Goal: Obtain resource: Obtain resource

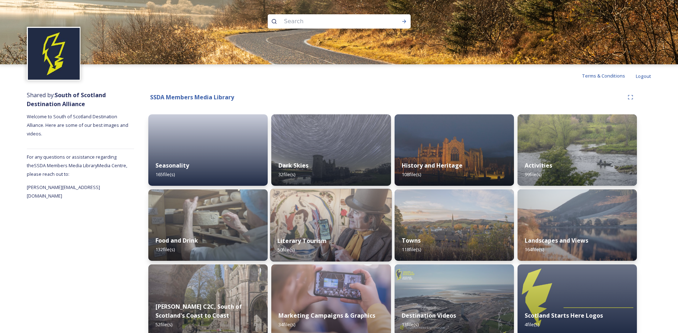
click at [313, 222] on img at bounding box center [331, 225] width 122 height 73
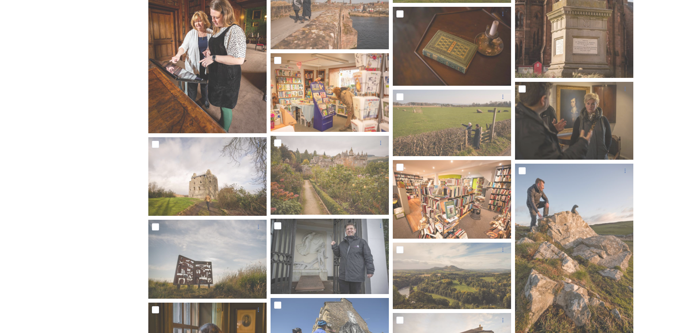
scroll to position [822, 0]
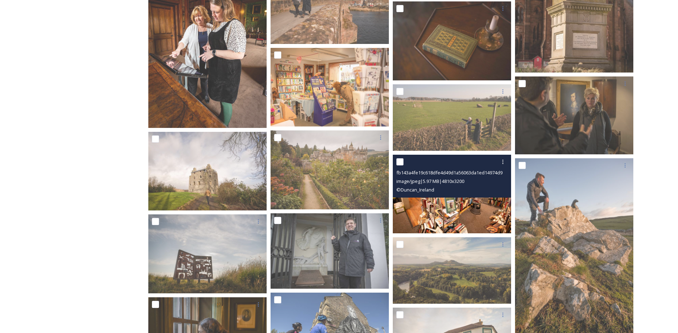
click at [471, 199] on img at bounding box center [452, 194] width 118 height 79
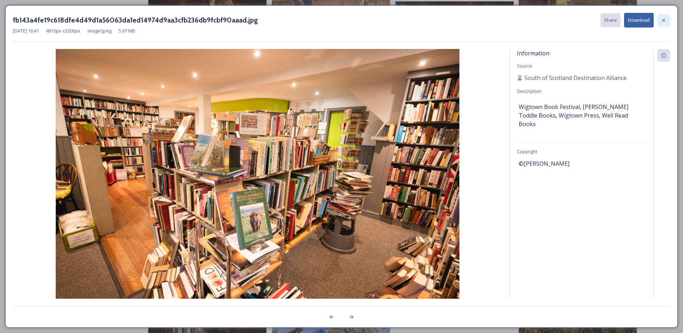
click at [668, 22] on div at bounding box center [663, 20] width 13 height 13
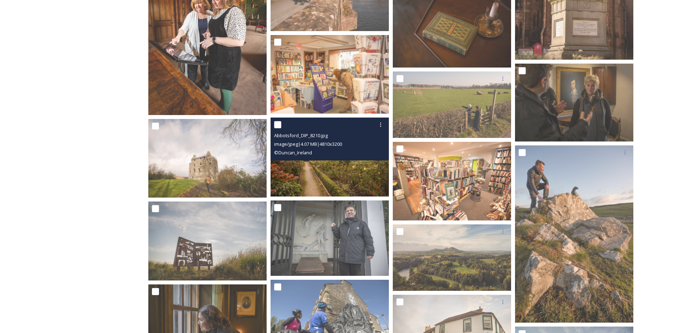
scroll to position [822, 0]
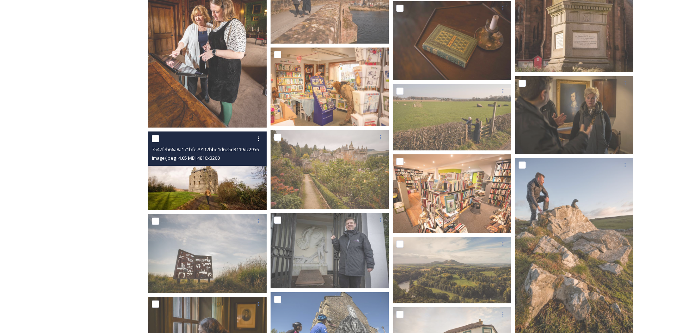
click at [217, 186] on img at bounding box center [207, 170] width 118 height 79
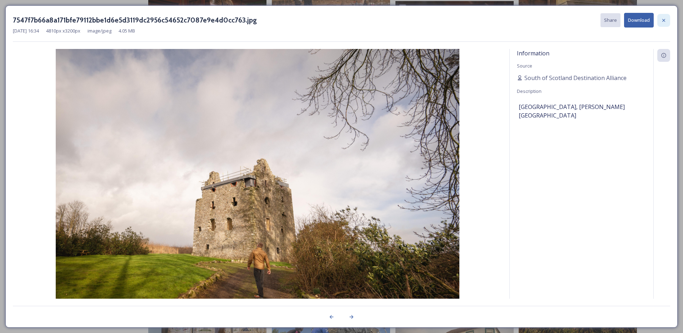
click at [666, 21] on icon at bounding box center [664, 21] width 6 height 6
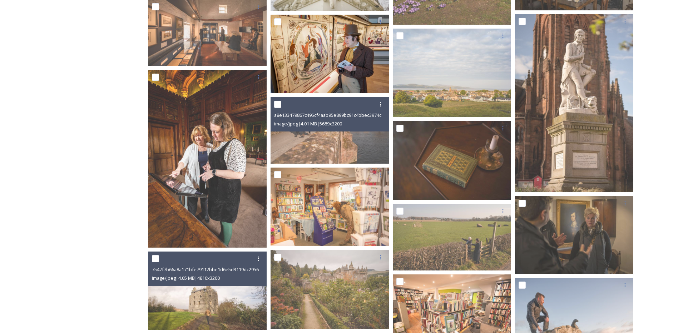
scroll to position [608, 0]
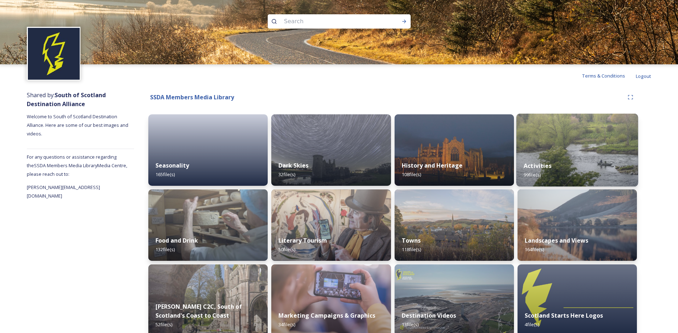
click at [555, 156] on div "Activities 99 file(s)" at bounding box center [577, 170] width 122 height 33
click at [290, 22] on input at bounding box center [329, 22] width 98 height 16
type input "tapestry"
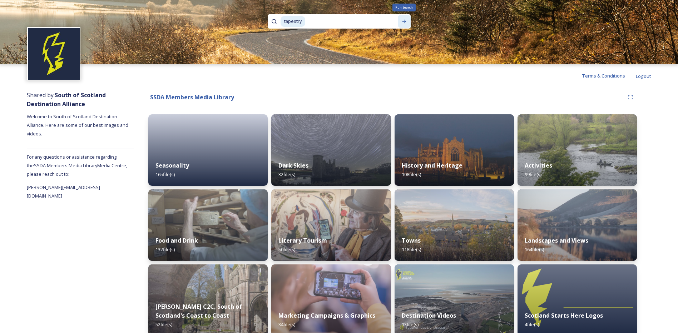
click at [402, 20] on icon at bounding box center [404, 22] width 6 height 6
